Goal: Use online tool/utility

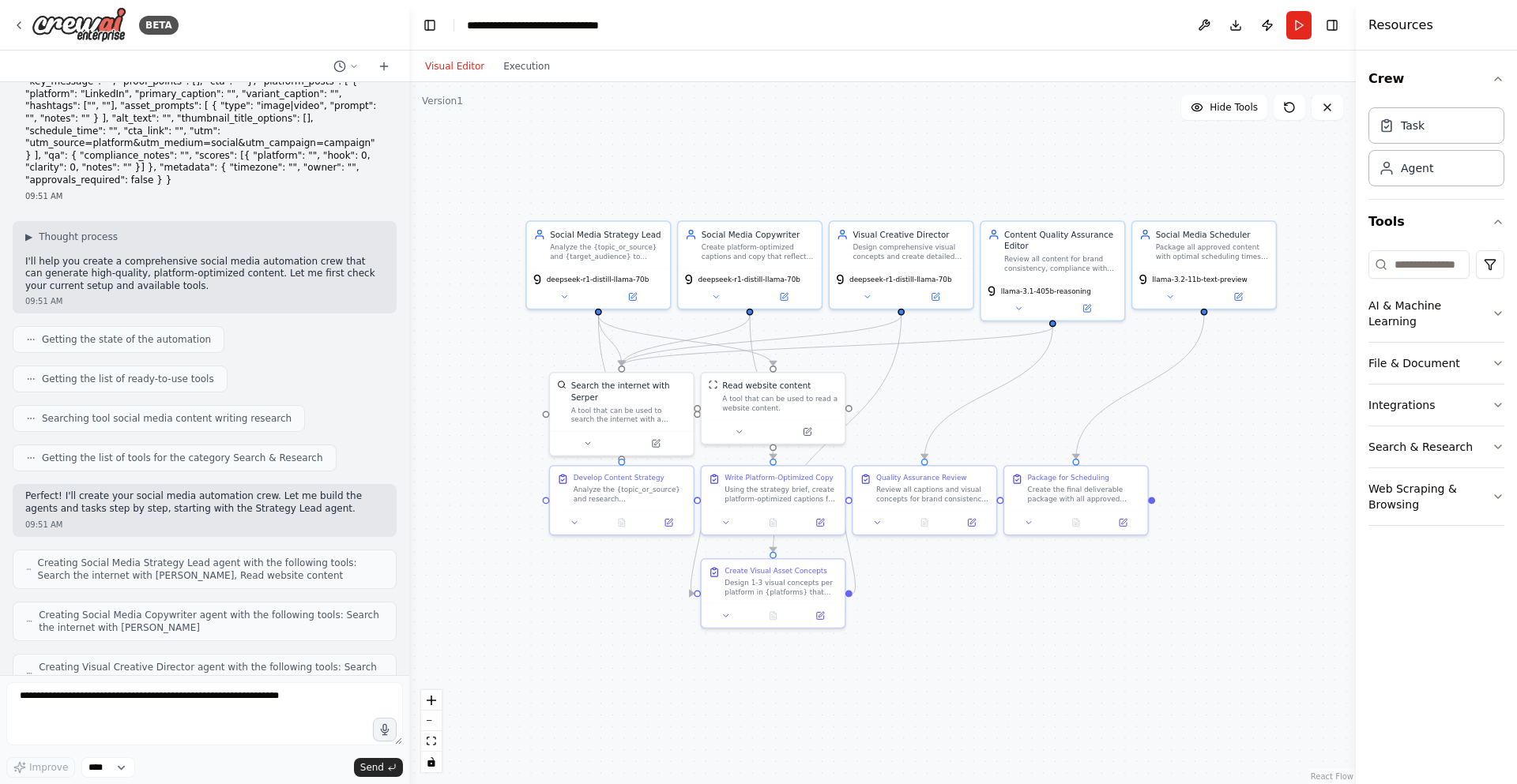
scroll to position [1190, 0]
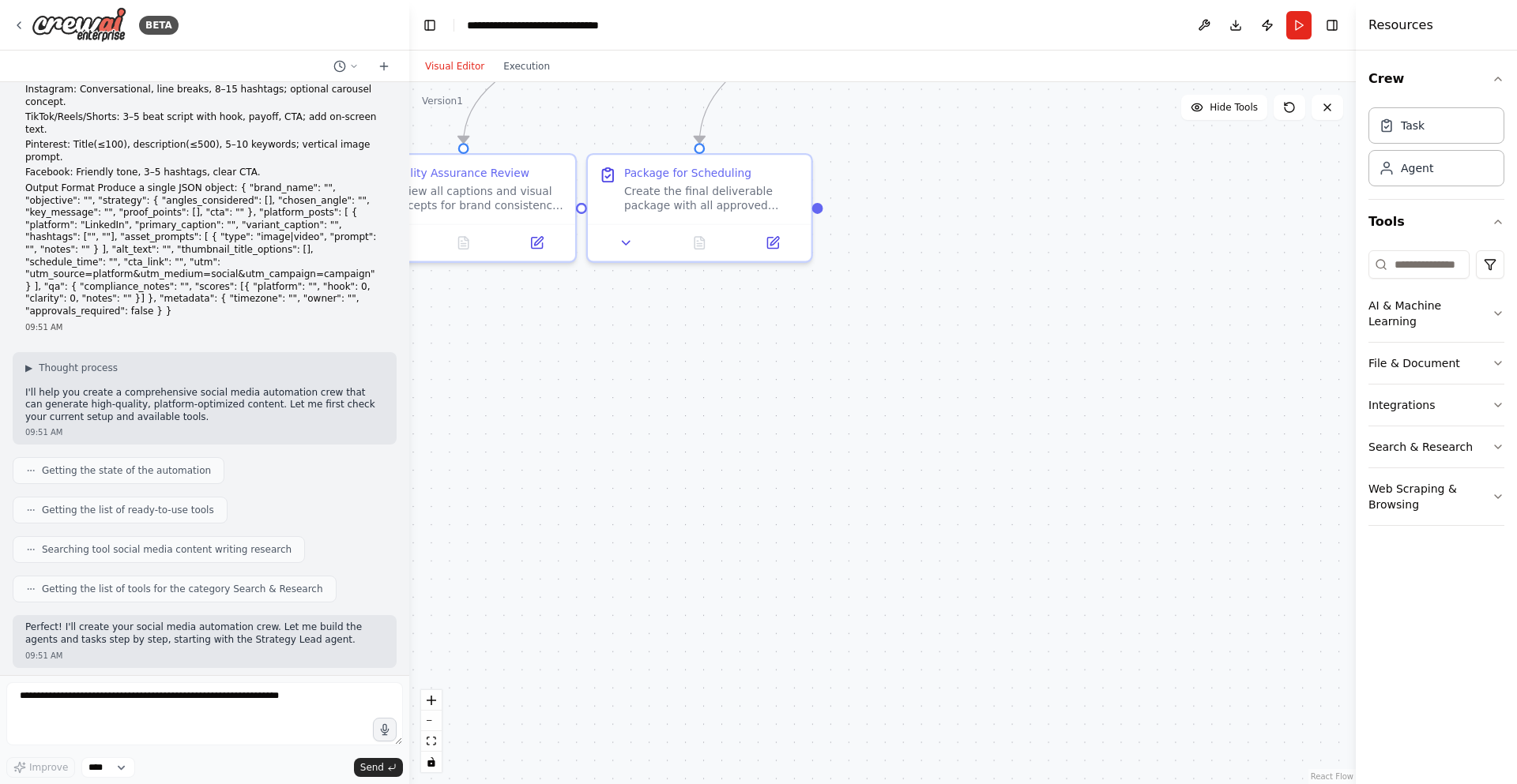
drag, startPoint x: 1001, startPoint y: 574, endPoint x: 1130, endPoint y: 701, distance: 181.0
click at [1152, 720] on div ".deletable-edge-delete-btn { width: 20px; height: 20px; border: 0px solid #ffff…" at bounding box center [882, 433] width 947 height 702
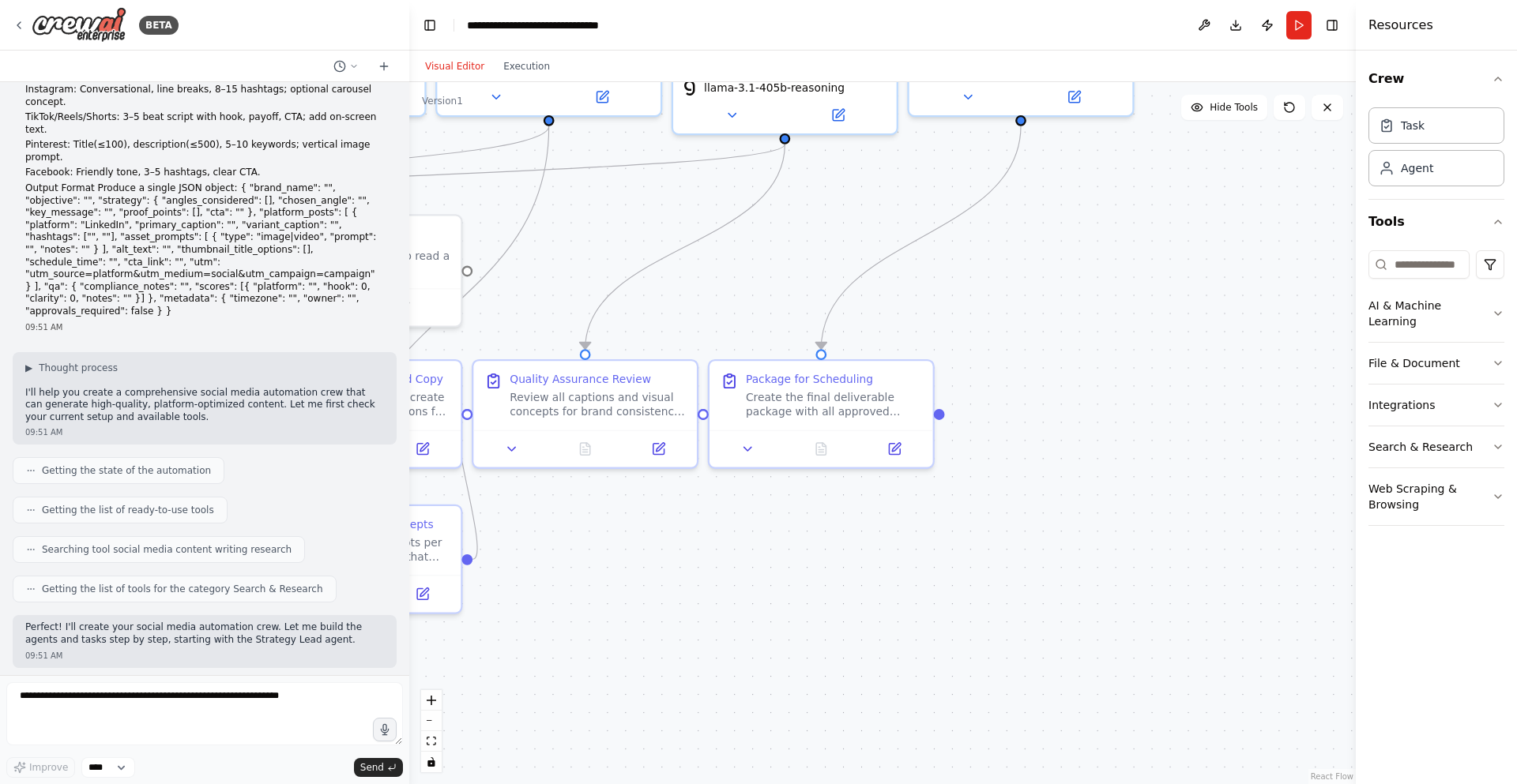
drag, startPoint x: 921, startPoint y: 407, endPoint x: 1116, endPoint y: 781, distance: 421.8
click at [1116, 758] on div ".deletable-edge-delete-btn { width: 20px; height: 20px; border: 0px solid #ffff…" at bounding box center [882, 433] width 947 height 702
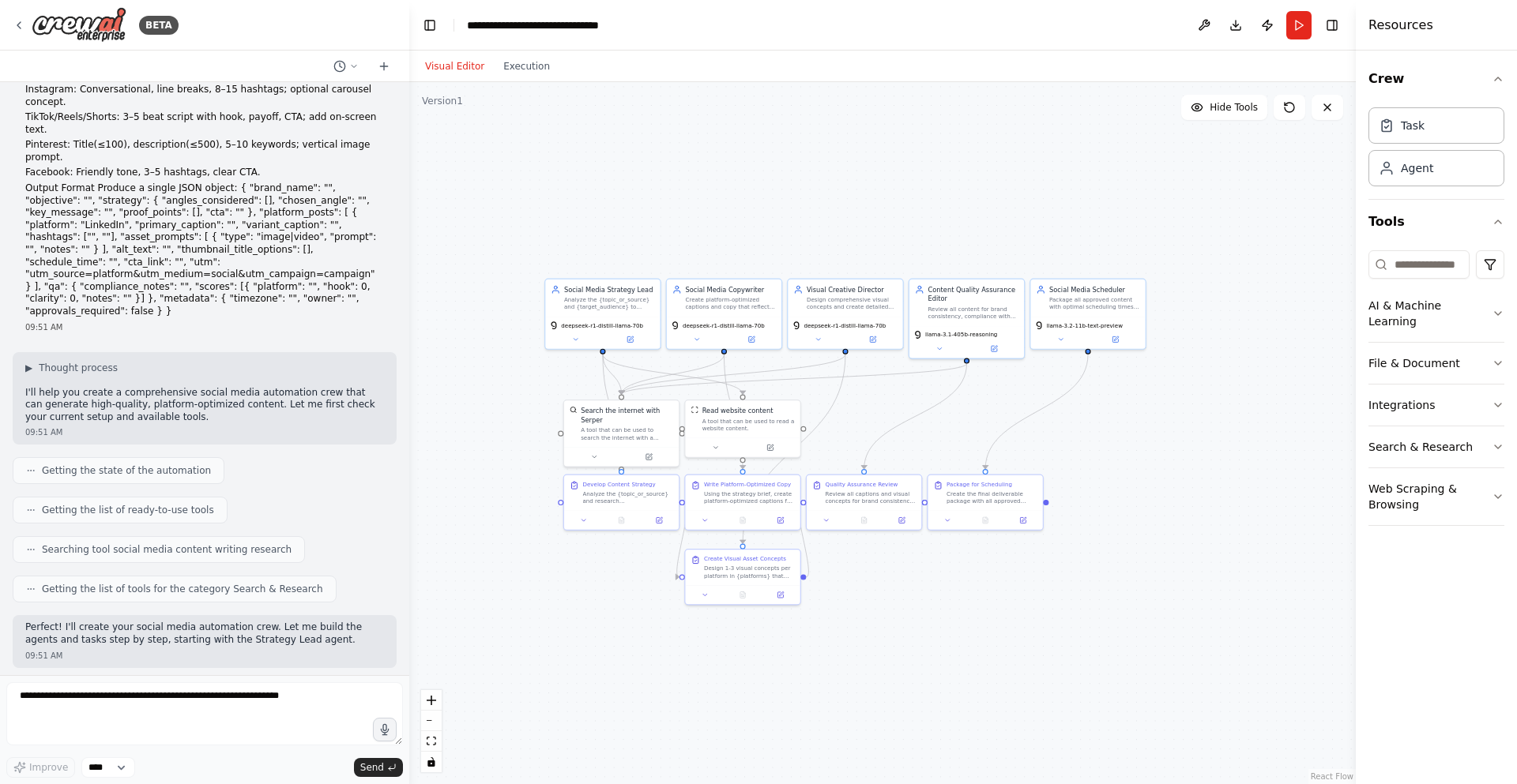
drag, startPoint x: 883, startPoint y: 578, endPoint x: 954, endPoint y: 572, distance: 71.3
click at [954, 572] on div ".deletable-edge-delete-btn { width: 20px; height: 20px; border: 0px solid #ffff…" at bounding box center [882, 433] width 947 height 702
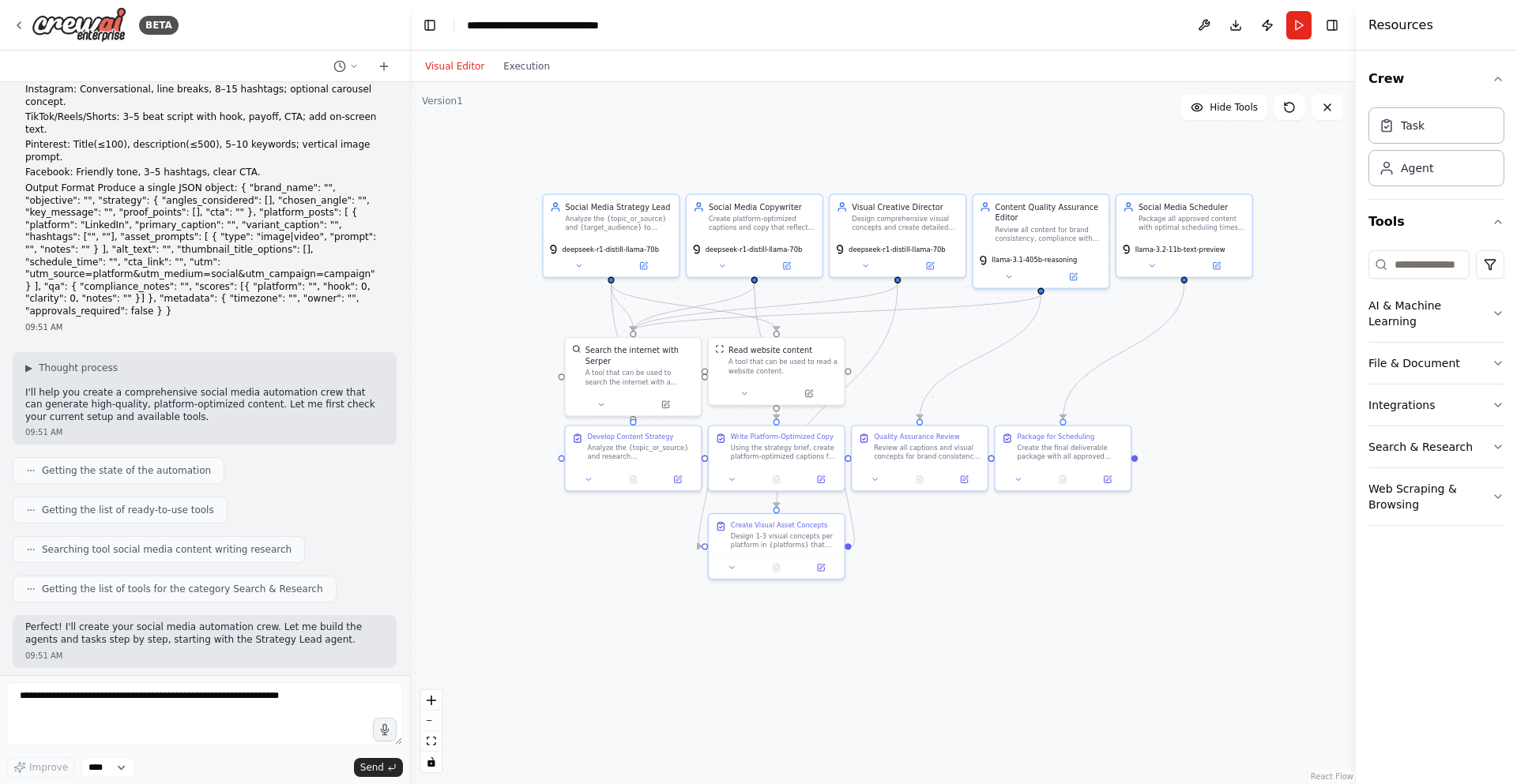
drag, startPoint x: 914, startPoint y: 598, endPoint x: 982, endPoint y: 571, distance: 73.2
click at [982, 571] on div ".deletable-edge-delete-btn { width: 20px; height: 20px; border: 0px solid #ffff…" at bounding box center [882, 433] width 947 height 702
click at [1083, 613] on div ".deletable-edge-delete-btn { width: 20px; height: 20px; border: 0px solid #ffff…" at bounding box center [882, 433] width 947 height 702
click at [1159, 596] on div ".deletable-edge-delete-btn { width: 20px; height: 20px; border: 0px solid #ffff…" at bounding box center [882, 433] width 947 height 702
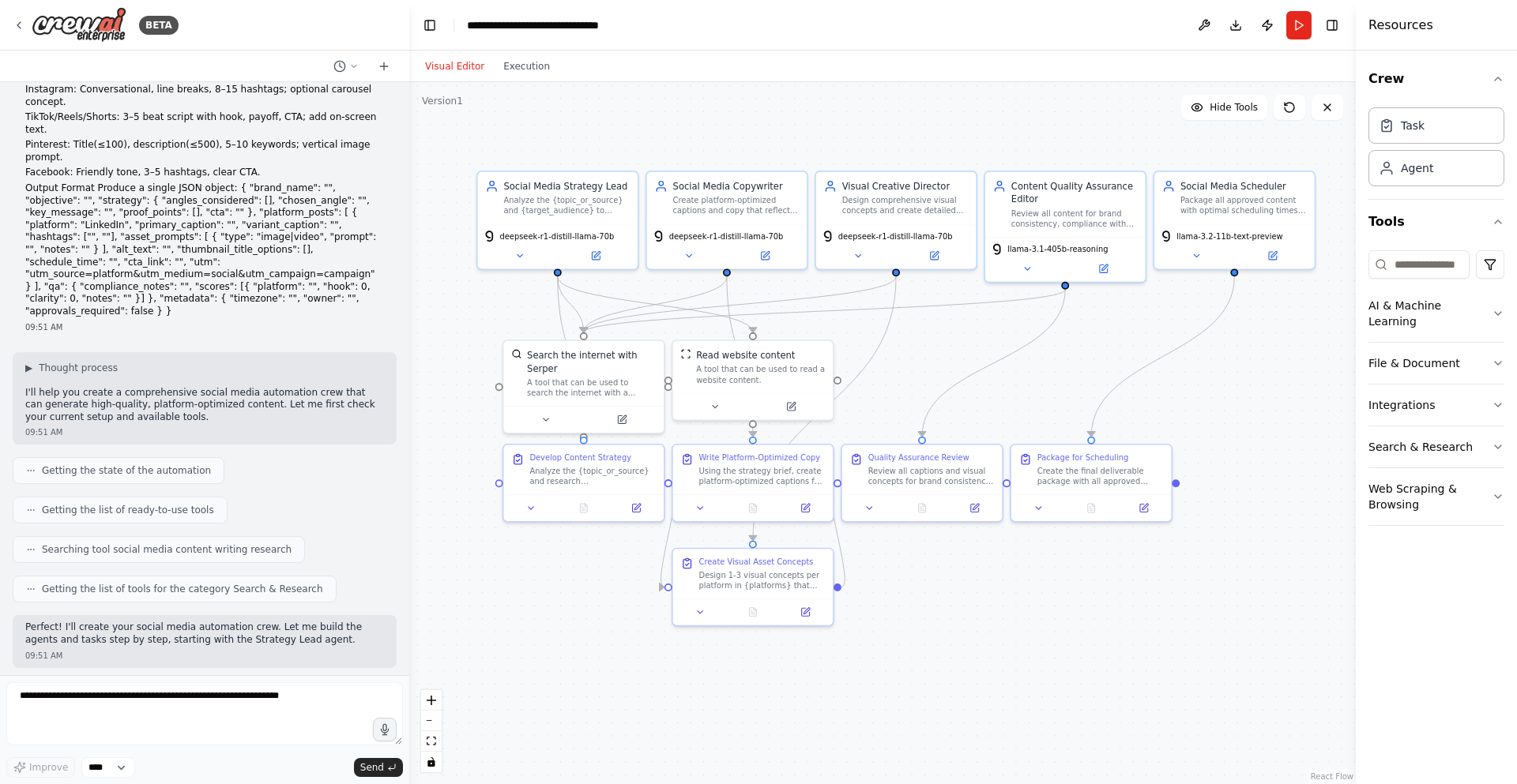
drag, startPoint x: 1186, startPoint y: 341, endPoint x: 1229, endPoint y: 356, distance: 45.5
click at [1229, 356] on div ".deletable-edge-delete-btn { width: 20px; height: 20px; border: 0px solid #ffff…" at bounding box center [882, 433] width 947 height 702
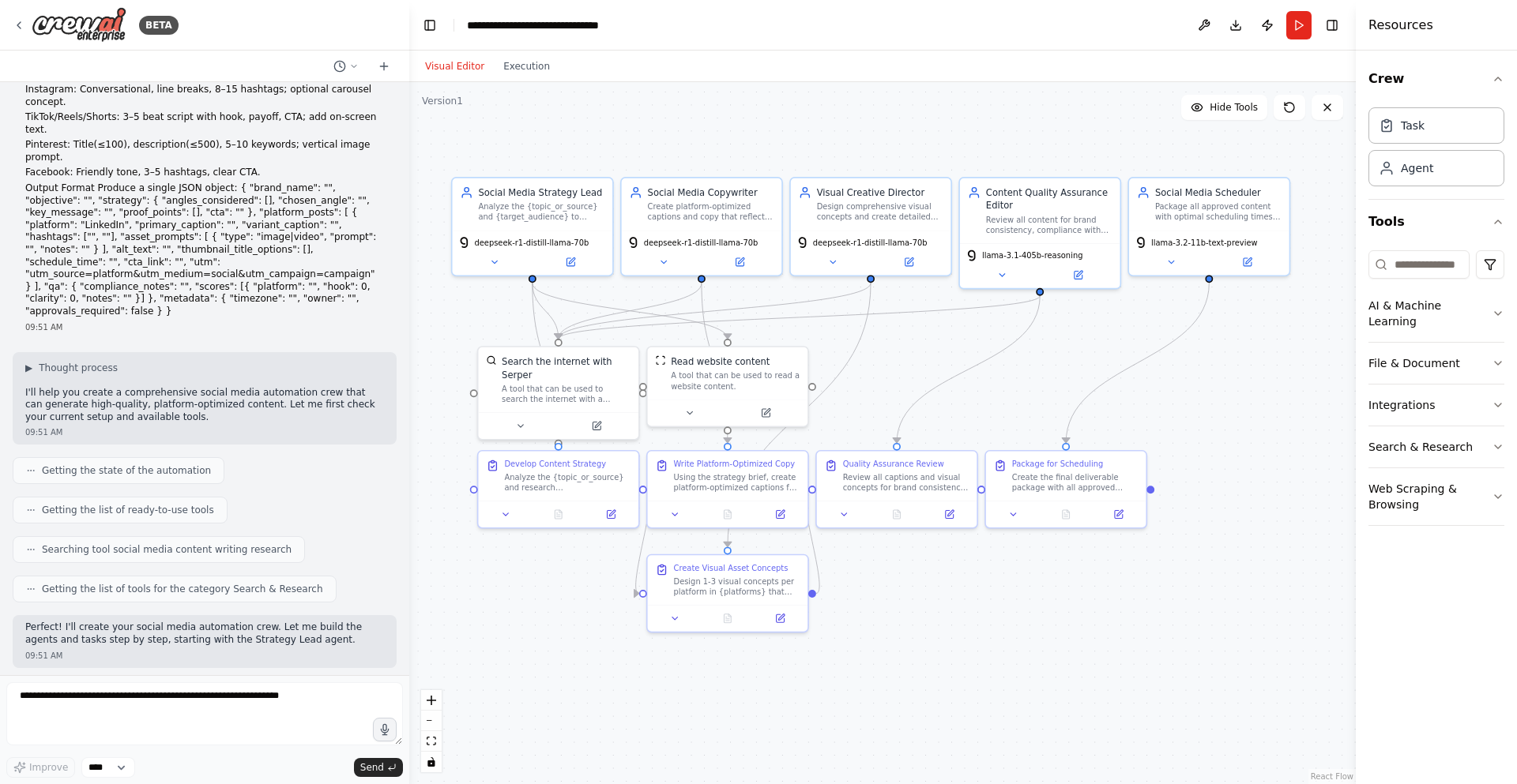
drag, startPoint x: 1229, startPoint y: 356, endPoint x: 1203, endPoint y: 363, distance: 26.9
click at [1203, 363] on div ".deletable-edge-delete-btn { width: 20px; height: 20px; border: 0px solid #ffff…" at bounding box center [882, 433] width 947 height 702
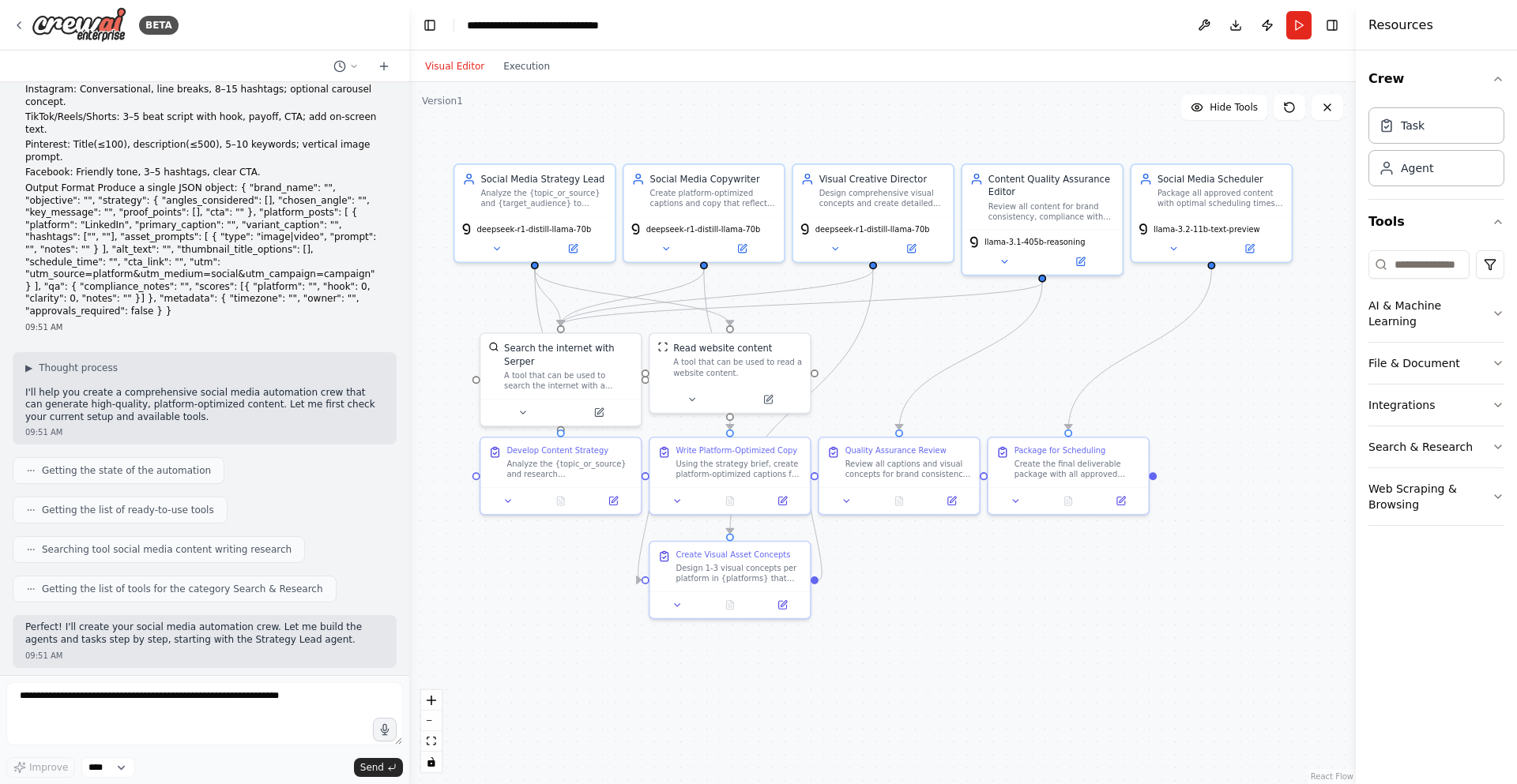
drag, startPoint x: 1203, startPoint y: 363, endPoint x: 1206, endPoint y: 349, distance: 14.3
click at [1206, 349] on div ".deletable-edge-delete-btn { width: 20px; height: 20px; border: 0px solid #ffff…" at bounding box center [882, 433] width 947 height 702
click at [1058, 609] on div ".deletable-edge-delete-btn { width: 20px; height: 20px; border: 0px solid #ffff…" at bounding box center [882, 433] width 947 height 702
click at [1249, 384] on div ".deletable-edge-delete-btn { width: 20px; height: 20px; border: 0px solid #ffff…" at bounding box center [882, 433] width 947 height 702
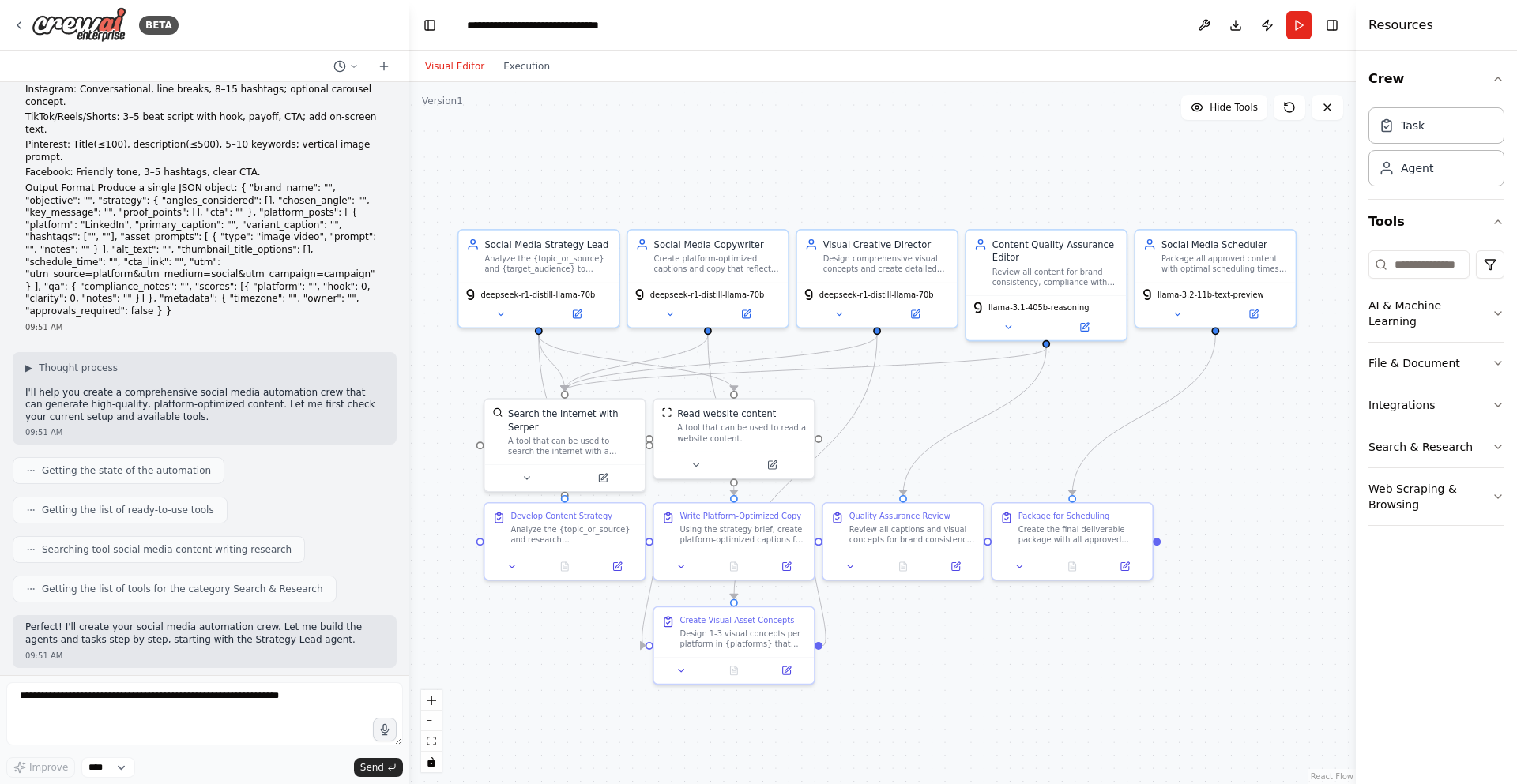
drag, startPoint x: 1232, startPoint y: 446, endPoint x: 1237, endPoint y: 517, distance: 71.2
click at [1237, 517] on div ".deletable-edge-delete-btn { width: 20px; height: 20px; border: 0px solid #ffff…" at bounding box center [882, 433] width 947 height 702
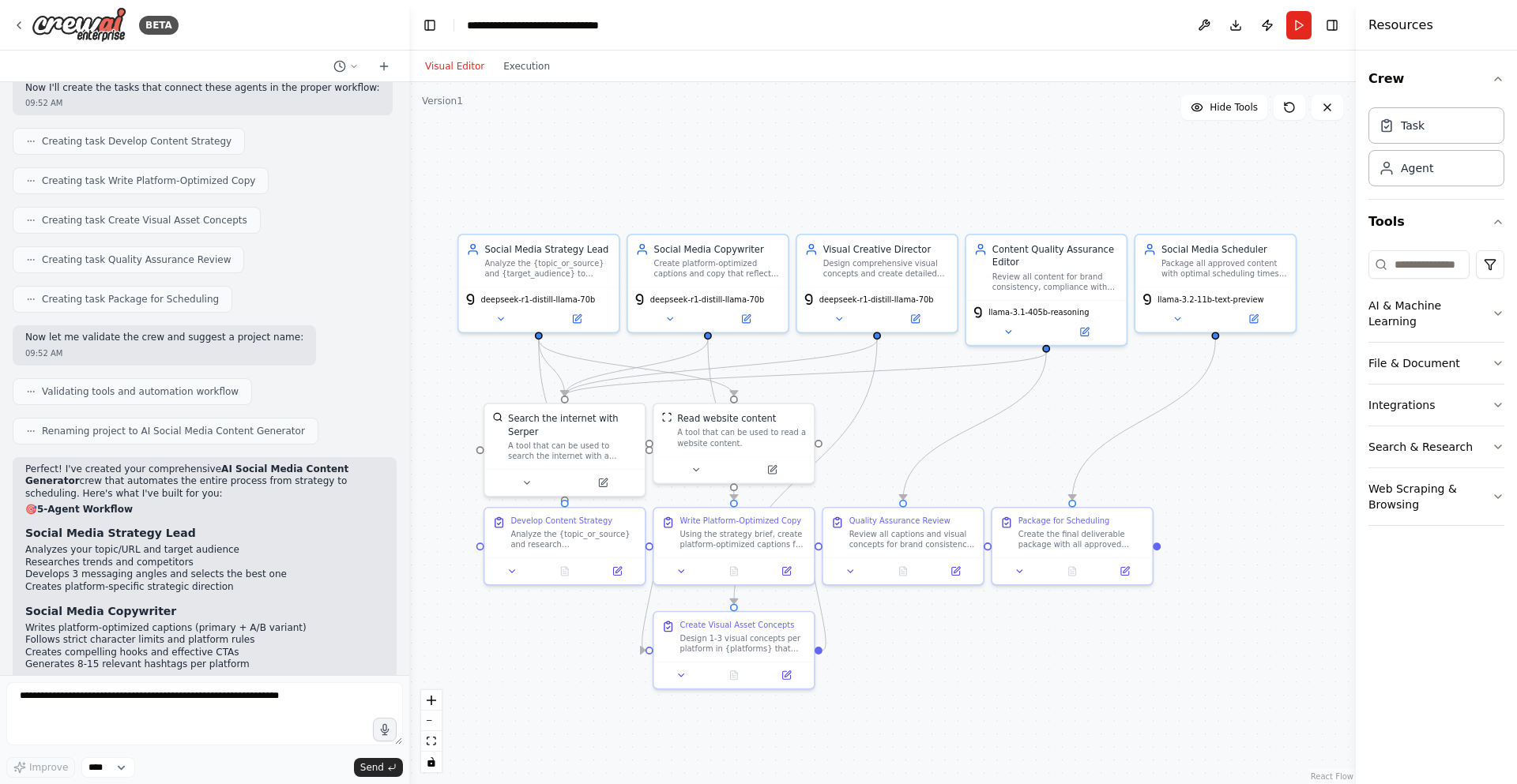
scroll to position [2611, 0]
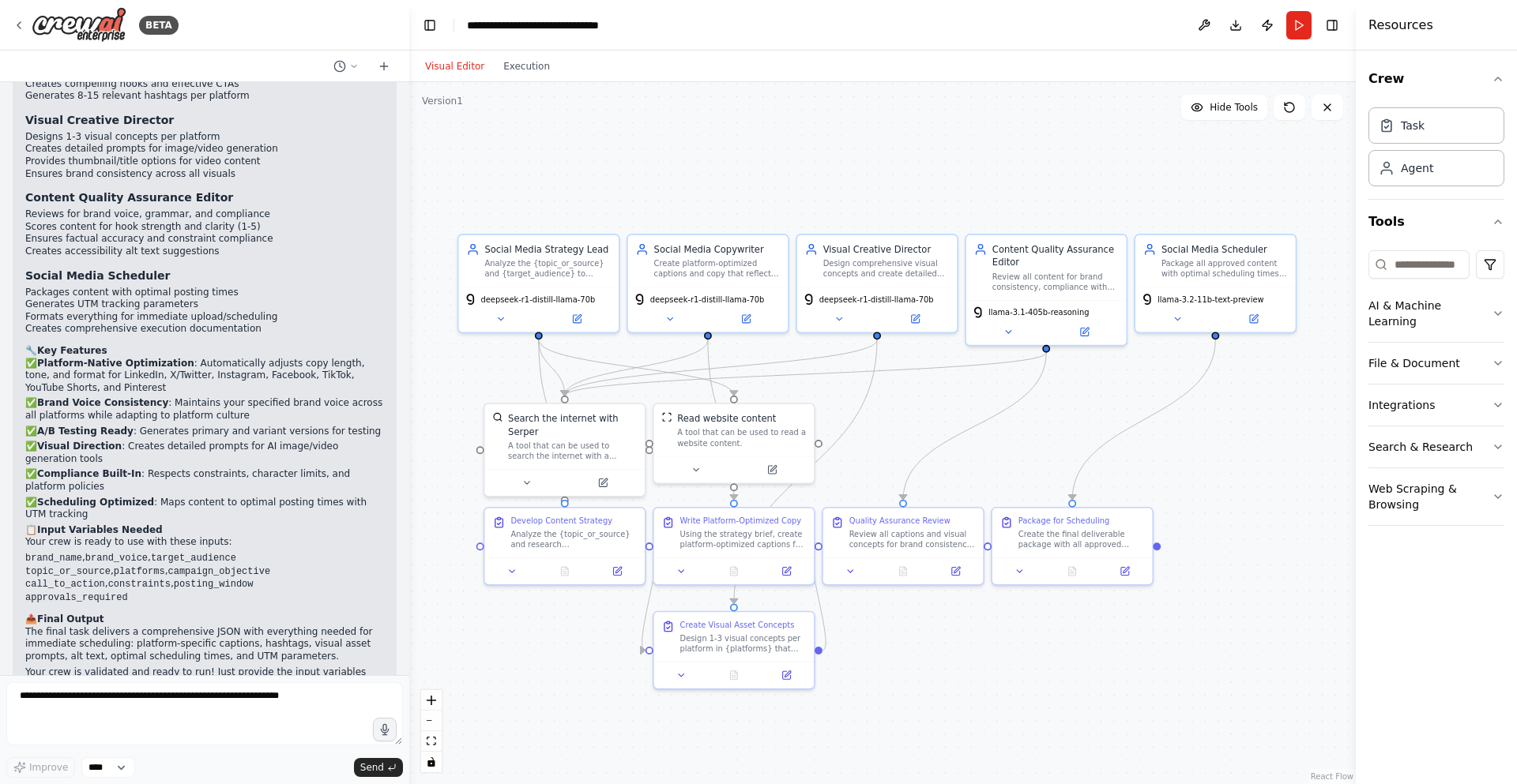
click at [34, 524] on h2 "📋 Input Variables Needed" at bounding box center [204, 530] width 359 height 13
click at [72, 553] on code "brand_name" at bounding box center [53, 558] width 57 height 11
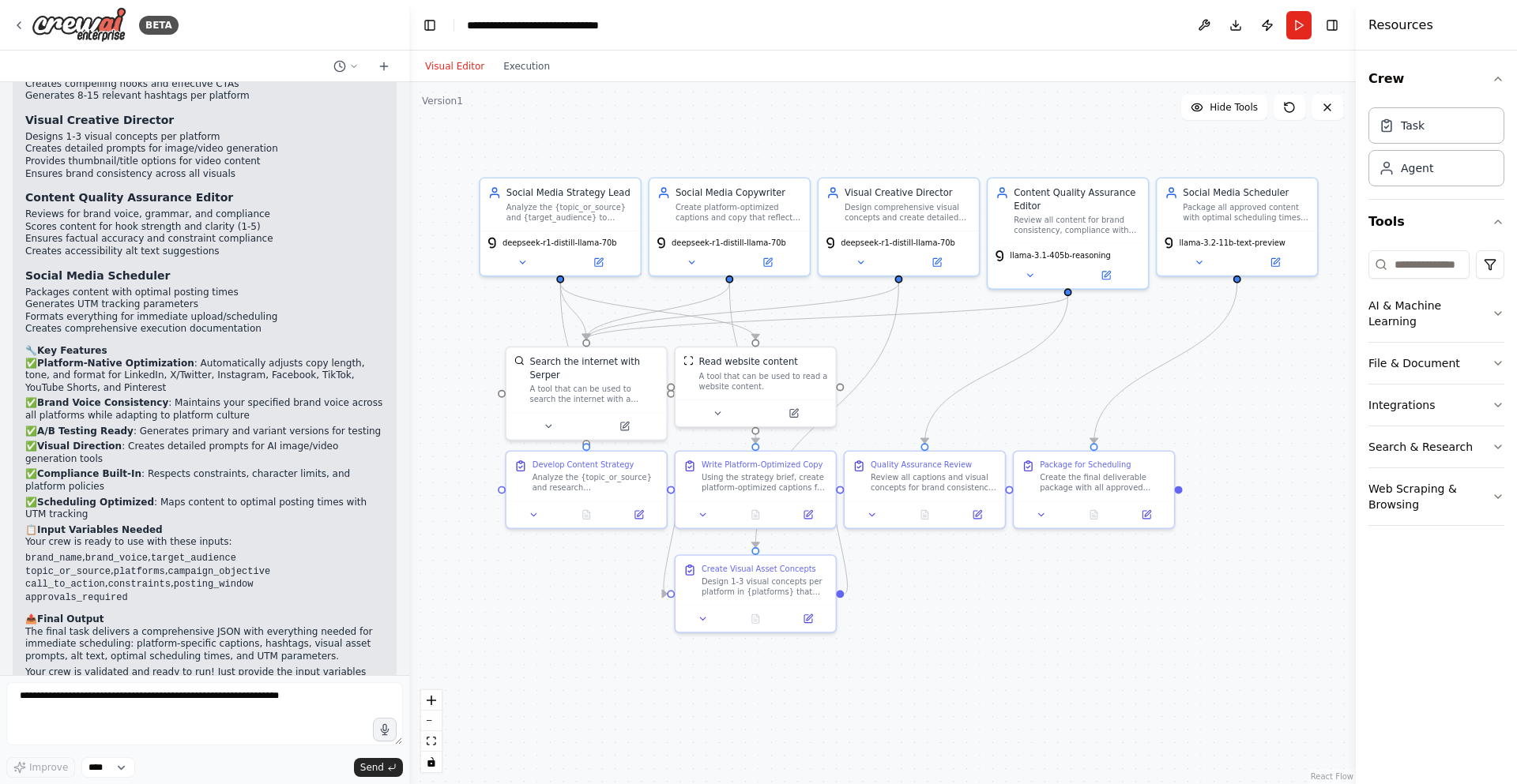
drag, startPoint x: 1221, startPoint y: 479, endPoint x: 1249, endPoint y: 475, distance: 28.3
click at [1249, 475] on div ".deletable-edge-delete-btn { width: 20px; height: 20px; border: 0px solid #ffff…" at bounding box center [882, 433] width 947 height 702
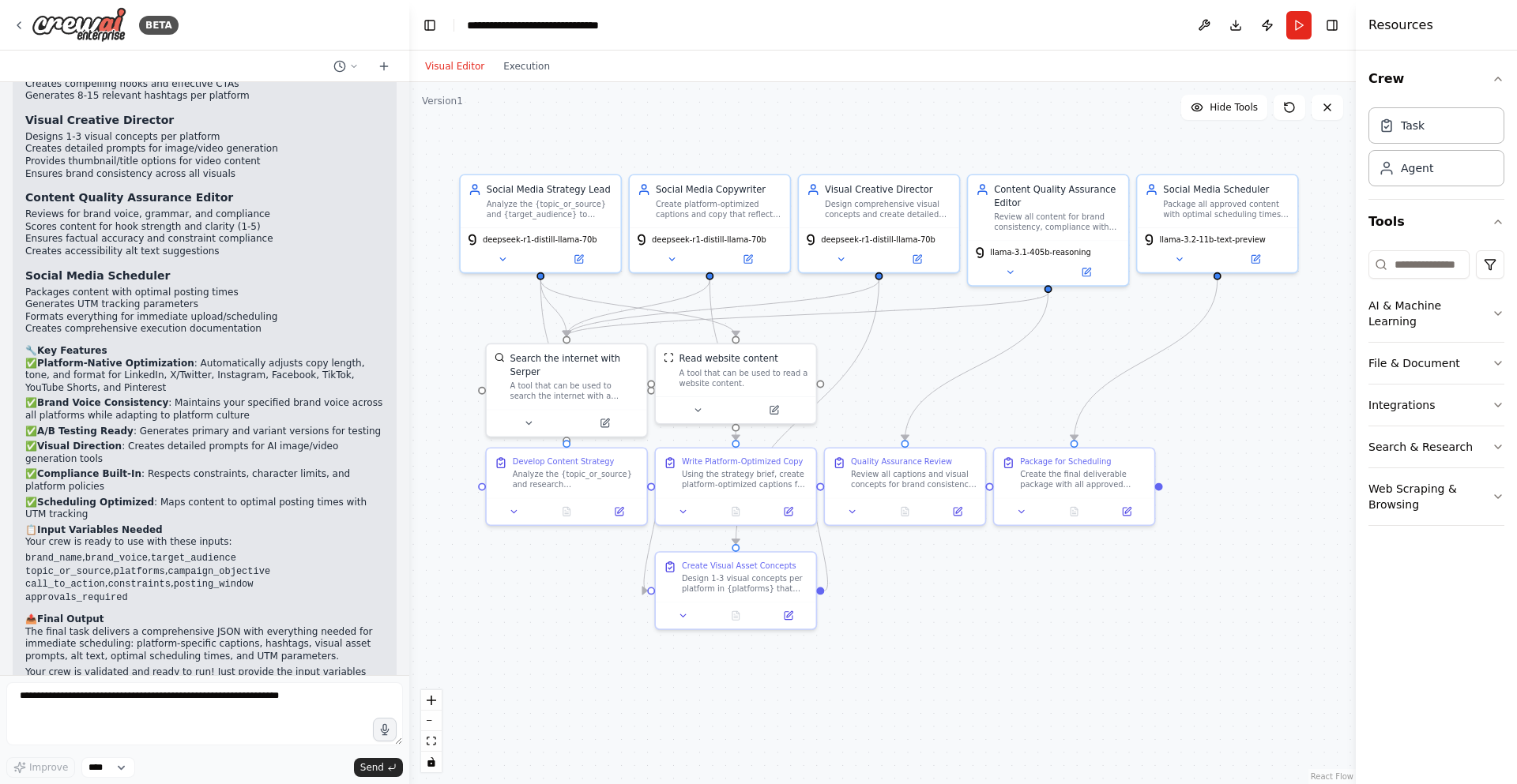
drag, startPoint x: 1235, startPoint y: 444, endPoint x: 1213, endPoint y: 415, distance: 36.4
click at [1213, 415] on div ".deletable-edge-delete-btn { width: 20px; height: 20px; border: 0px solid #ffff…" at bounding box center [882, 433] width 947 height 702
